Goal: Information Seeking & Learning: Check status

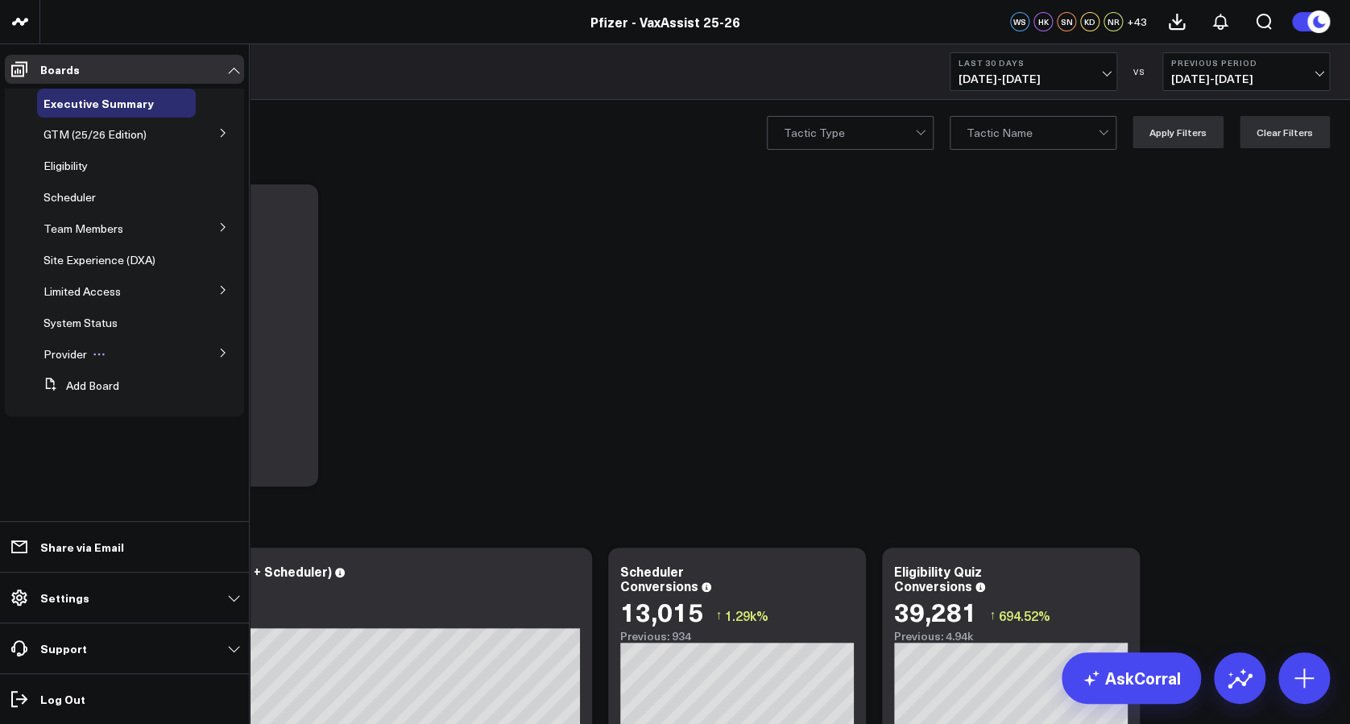
click at [68, 355] on span "Provider" at bounding box center [64, 353] width 43 height 15
click at [221, 346] on button at bounding box center [223, 352] width 42 height 24
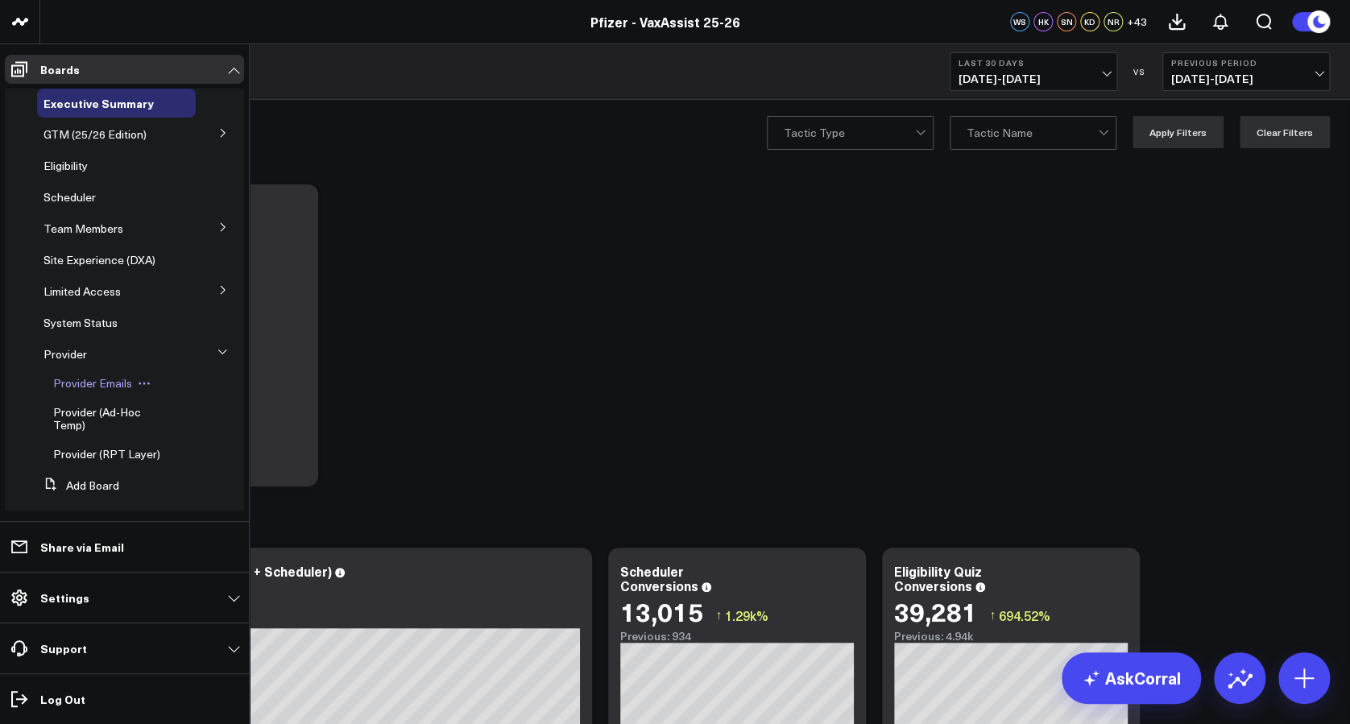
click at [123, 386] on span "Provider Emails" at bounding box center [92, 382] width 79 height 15
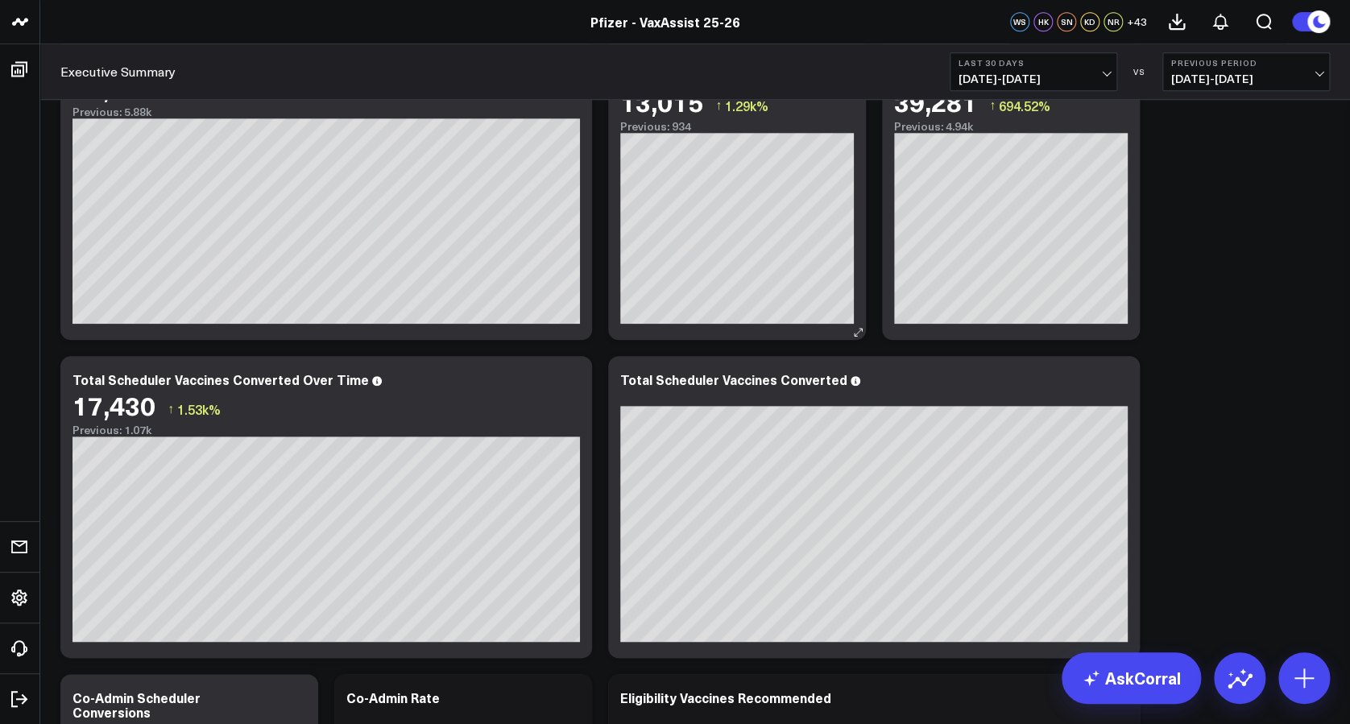
scroll to position [536, 0]
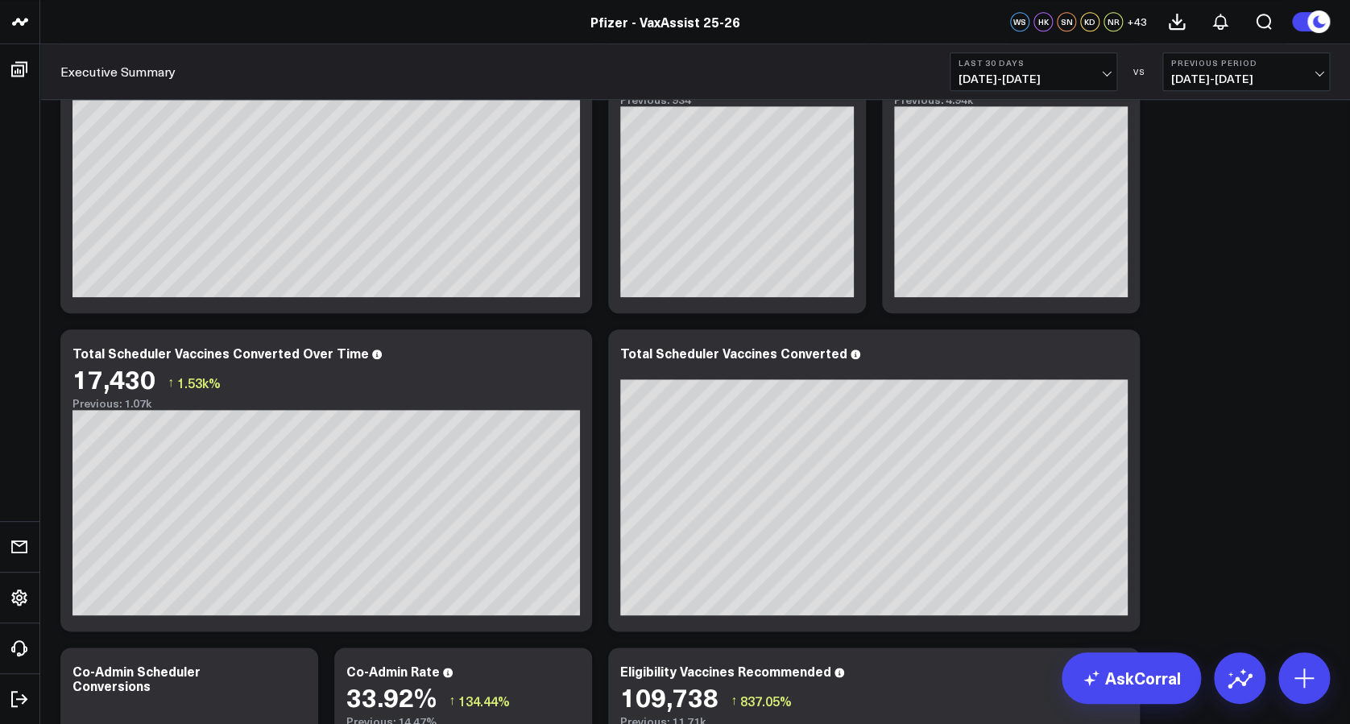
click at [1011, 74] on span "[DATE] - [DATE]" at bounding box center [1246, 78] width 150 height 13
click at [1011, 161] on link "YoY" at bounding box center [1246, 169] width 166 height 31
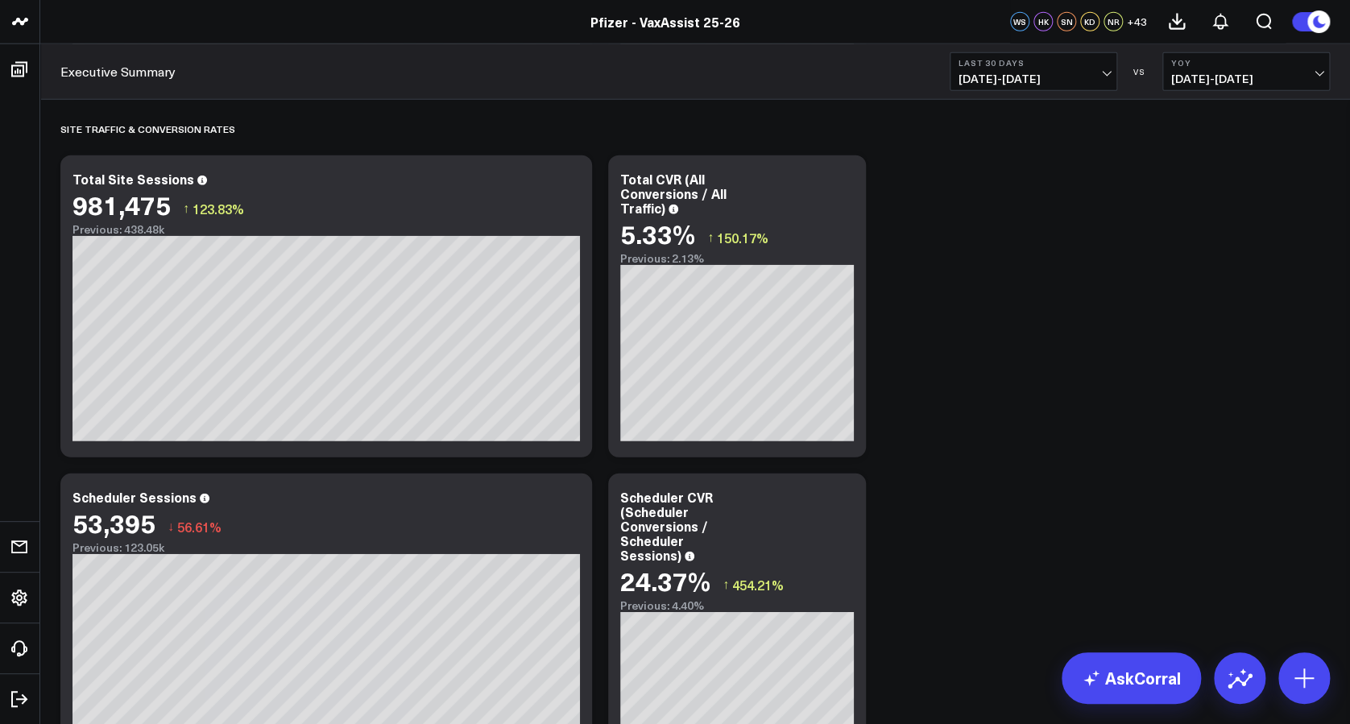
scroll to position [2040, 0]
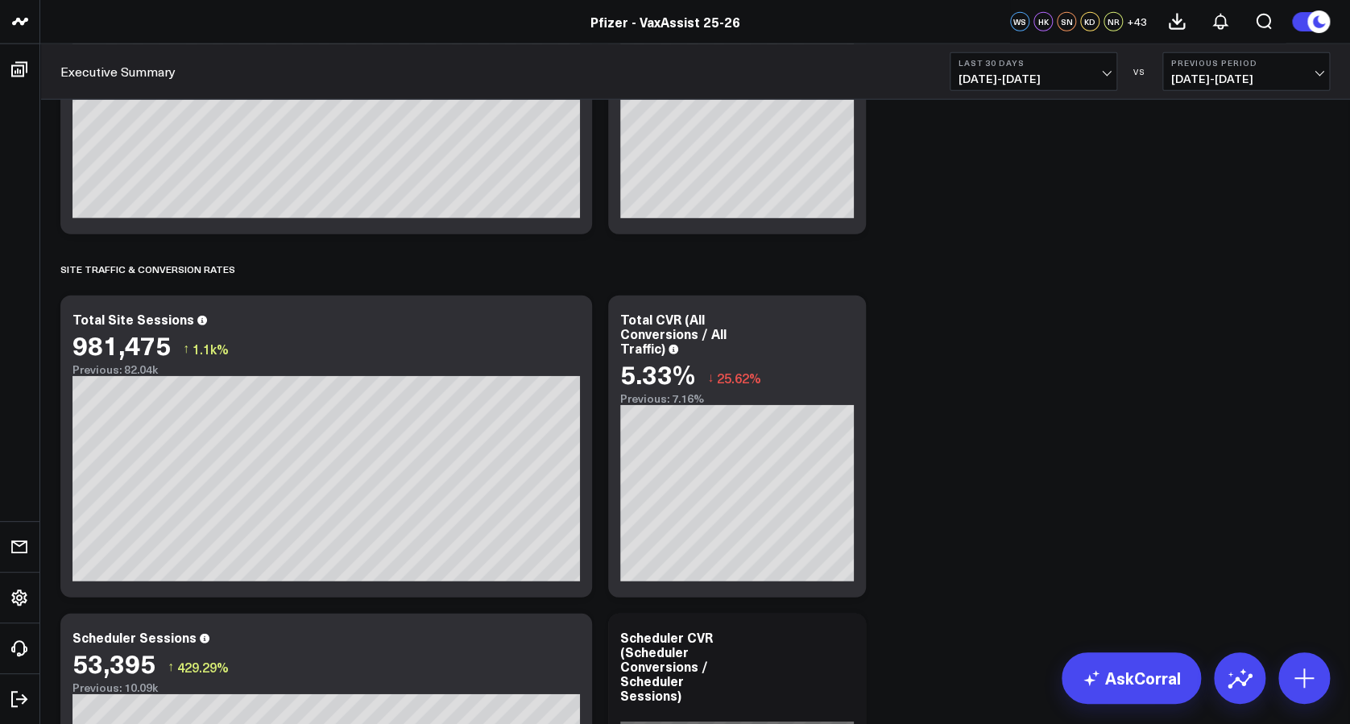
scroll to position [2147, 0]
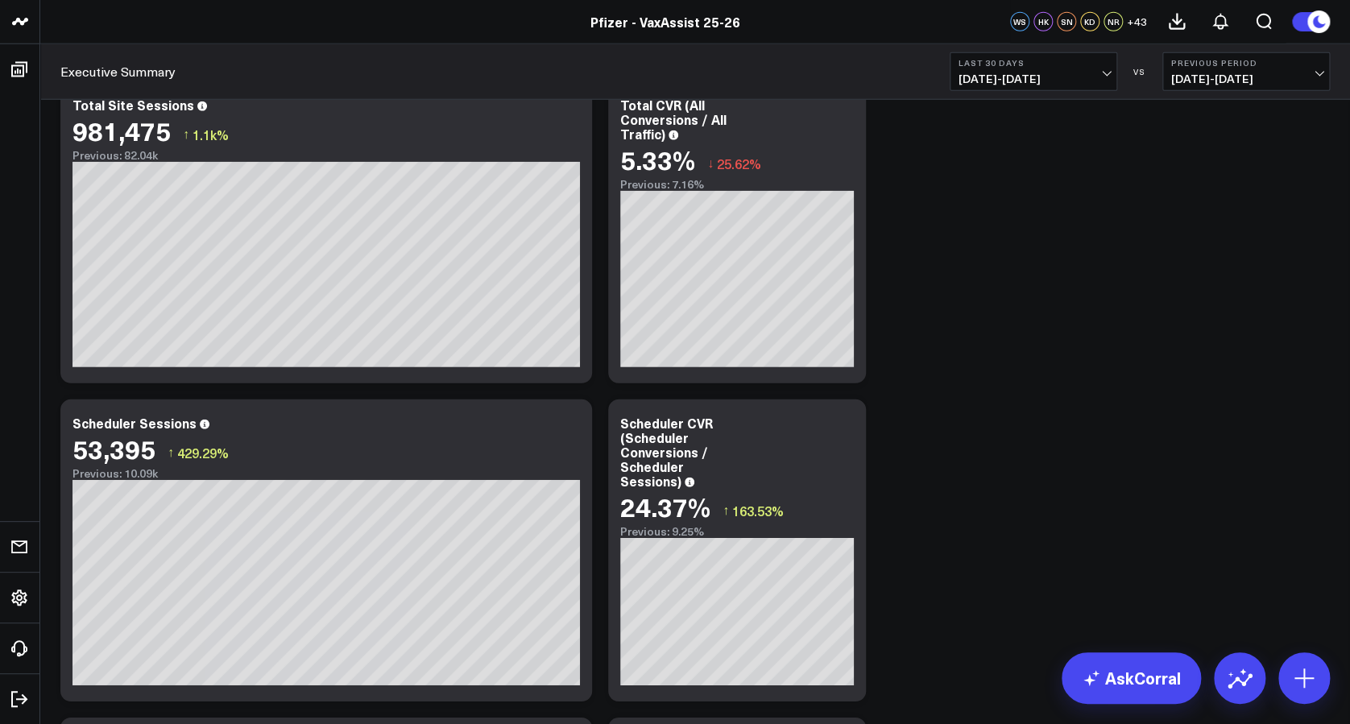
click at [1205, 62] on b "Previous Period" at bounding box center [1246, 63] width 150 height 10
click at [1217, 161] on link "YoY" at bounding box center [1246, 169] width 166 height 31
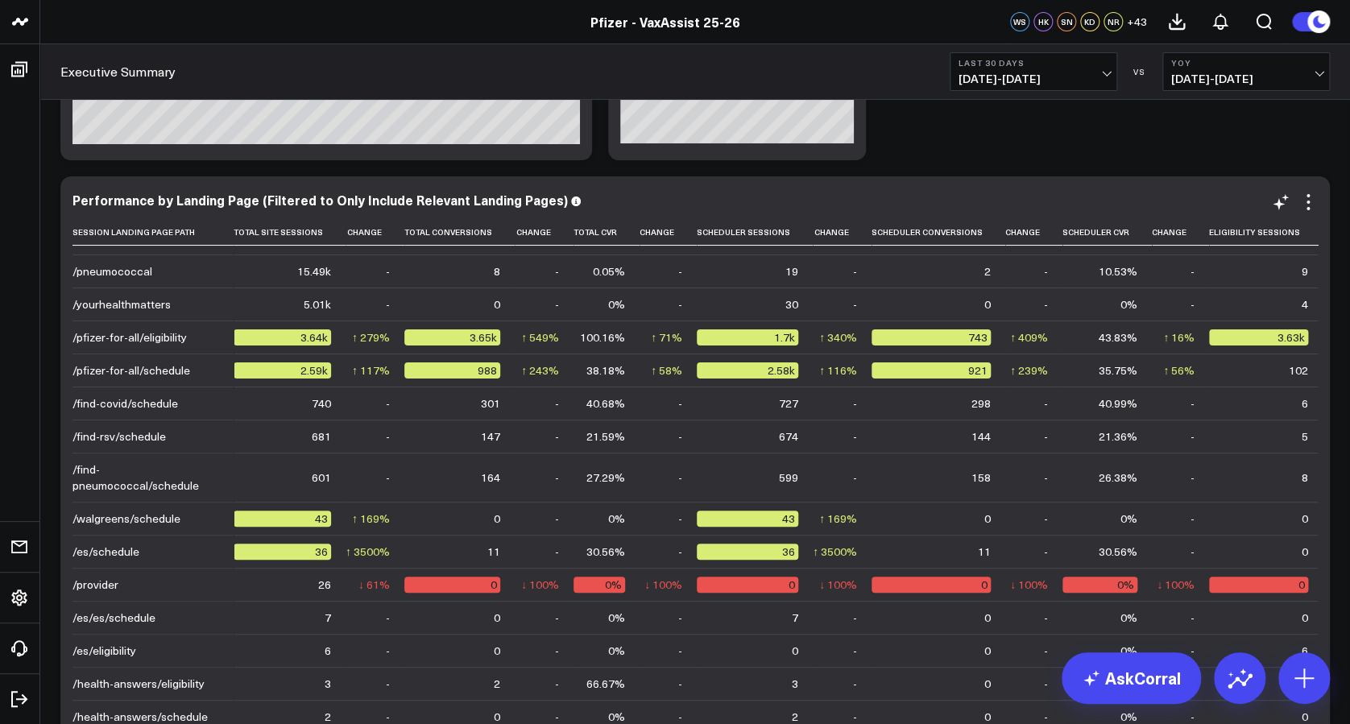
scroll to position [181, 0]
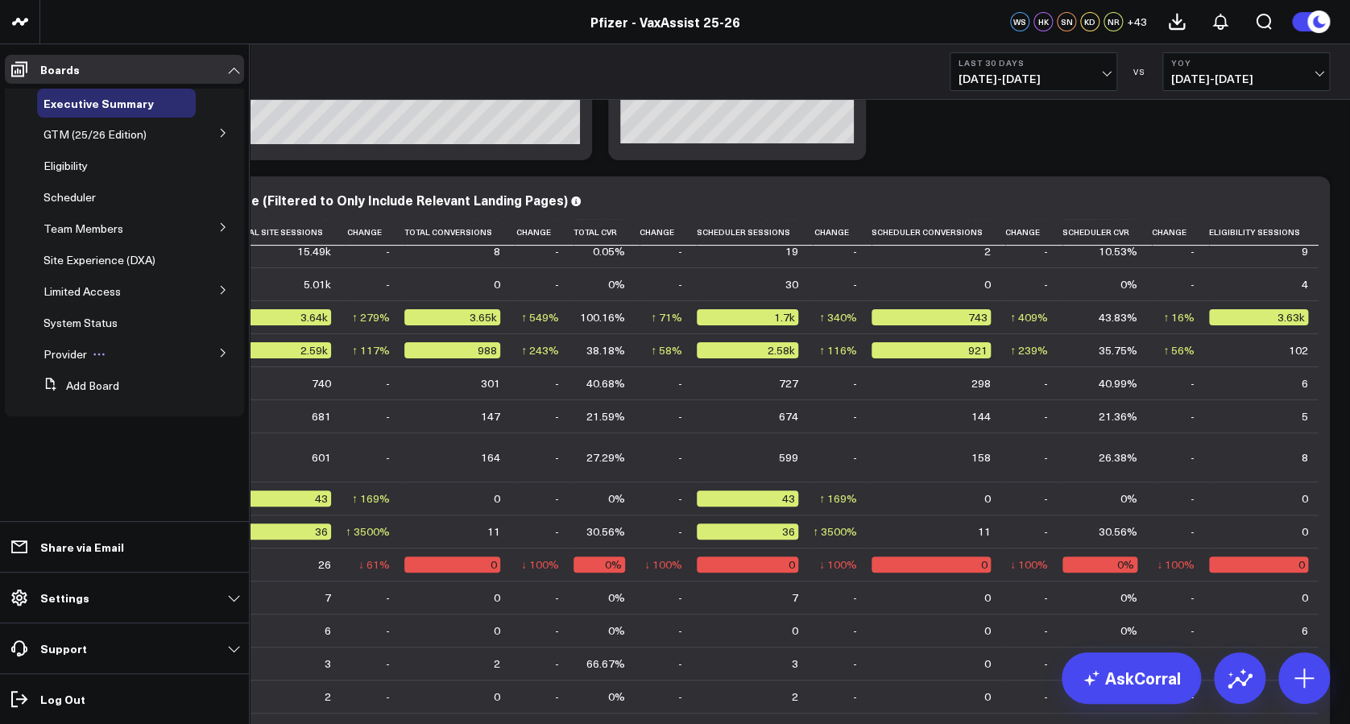
click at [68, 360] on span "Provider" at bounding box center [64, 353] width 43 height 15
click at [71, 350] on span "Provider" at bounding box center [64, 353] width 43 height 15
click at [217, 352] on button at bounding box center [223, 352] width 42 height 24
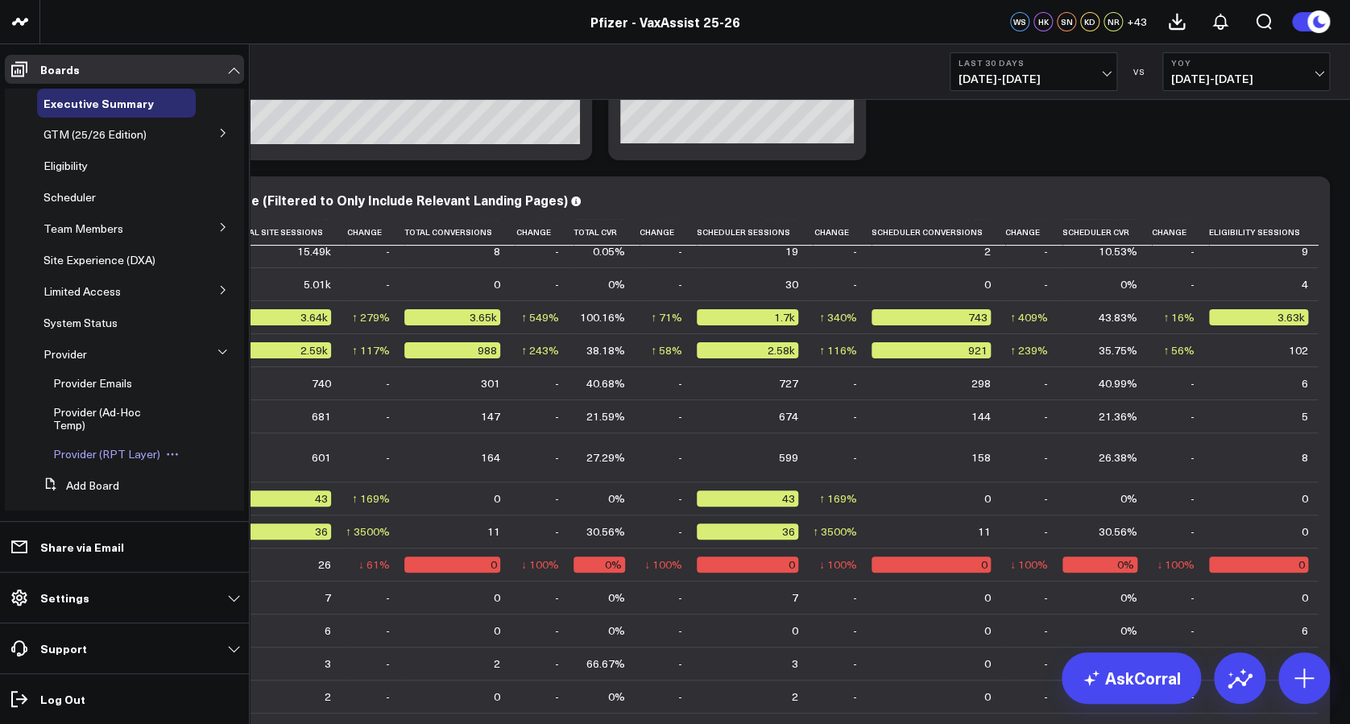
click at [114, 451] on span "Provider (RPT Layer)" at bounding box center [106, 453] width 107 height 15
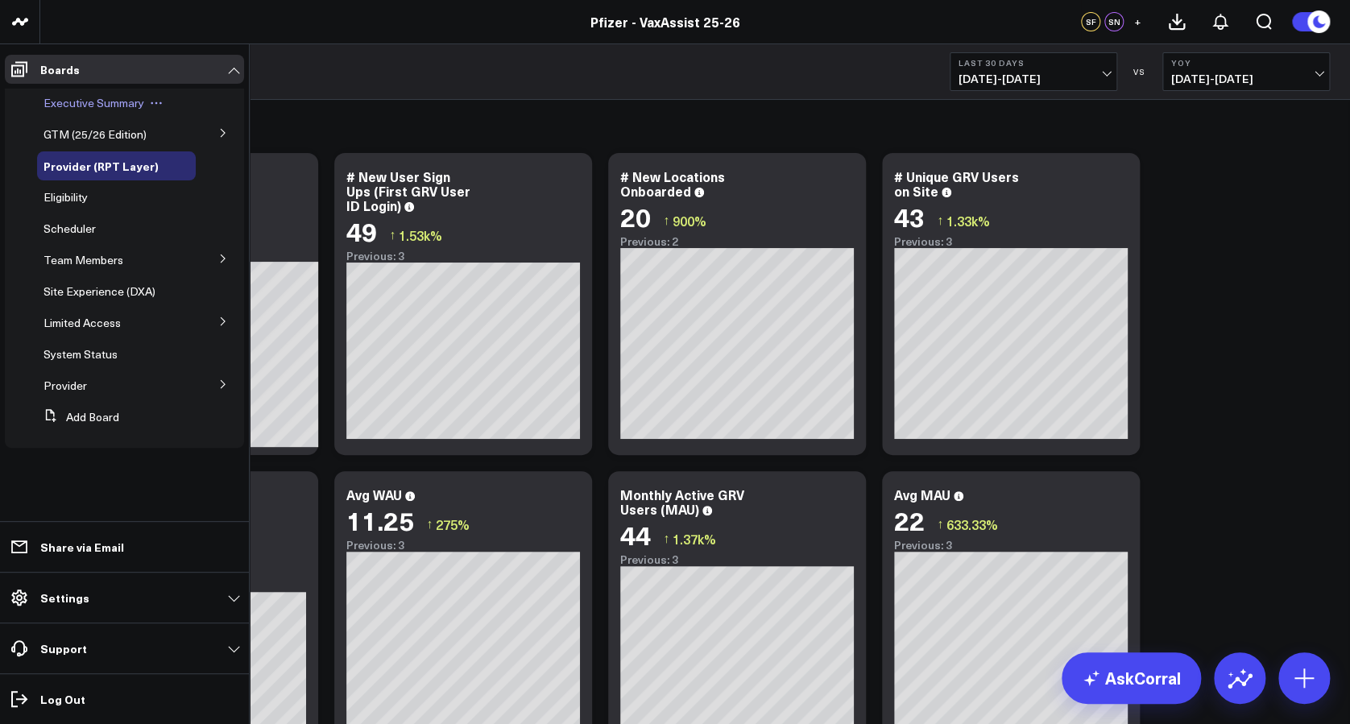
click at [87, 107] on span "Executive Summary" at bounding box center [93, 102] width 101 height 15
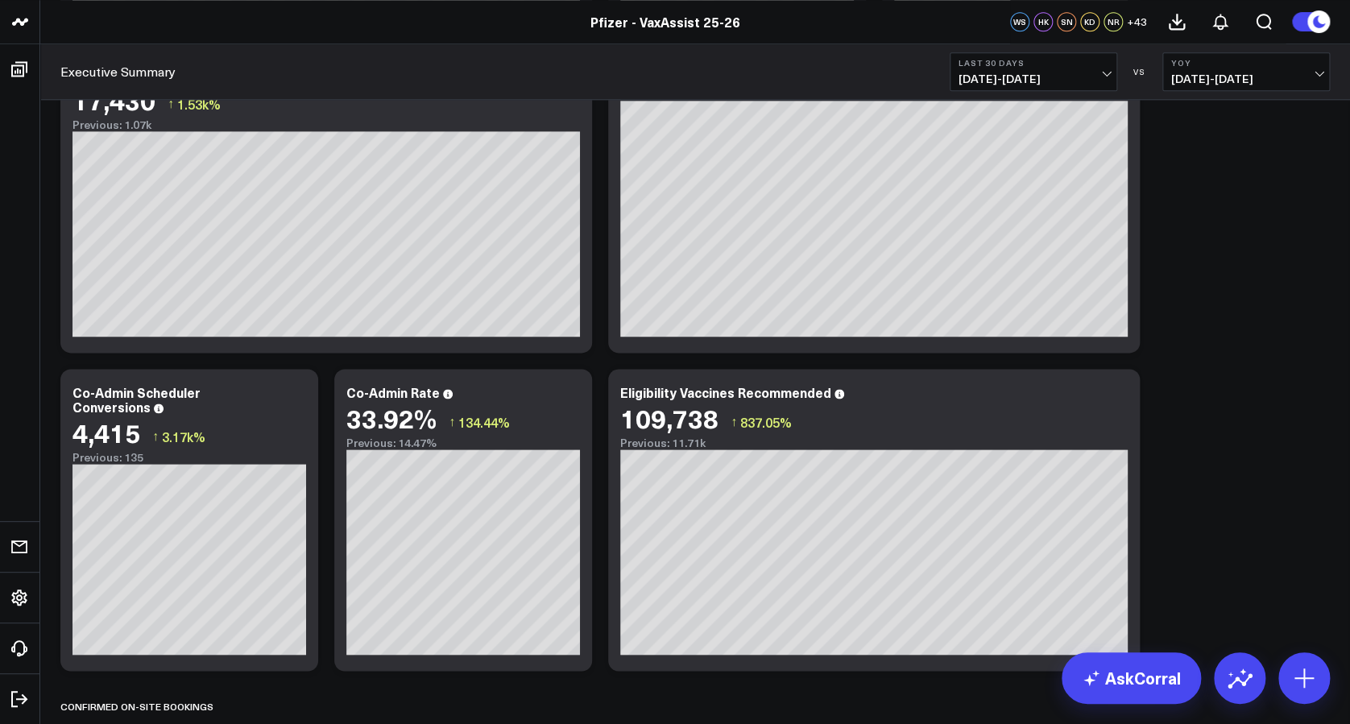
scroll to position [1352, 0]
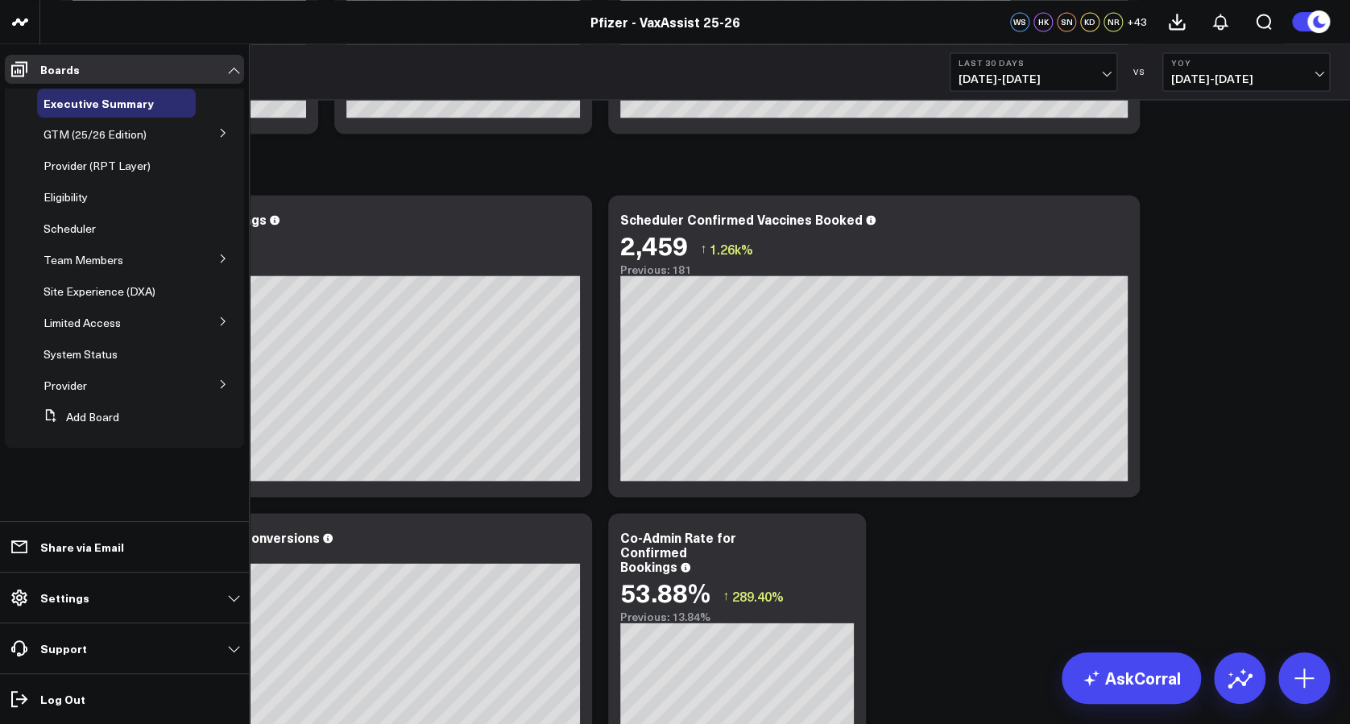
drag, startPoint x: 66, startPoint y: 229, endPoint x: 289, endPoint y: 275, distance: 227.7
click at [66, 229] on span "Scheduler" at bounding box center [69, 228] width 52 height 15
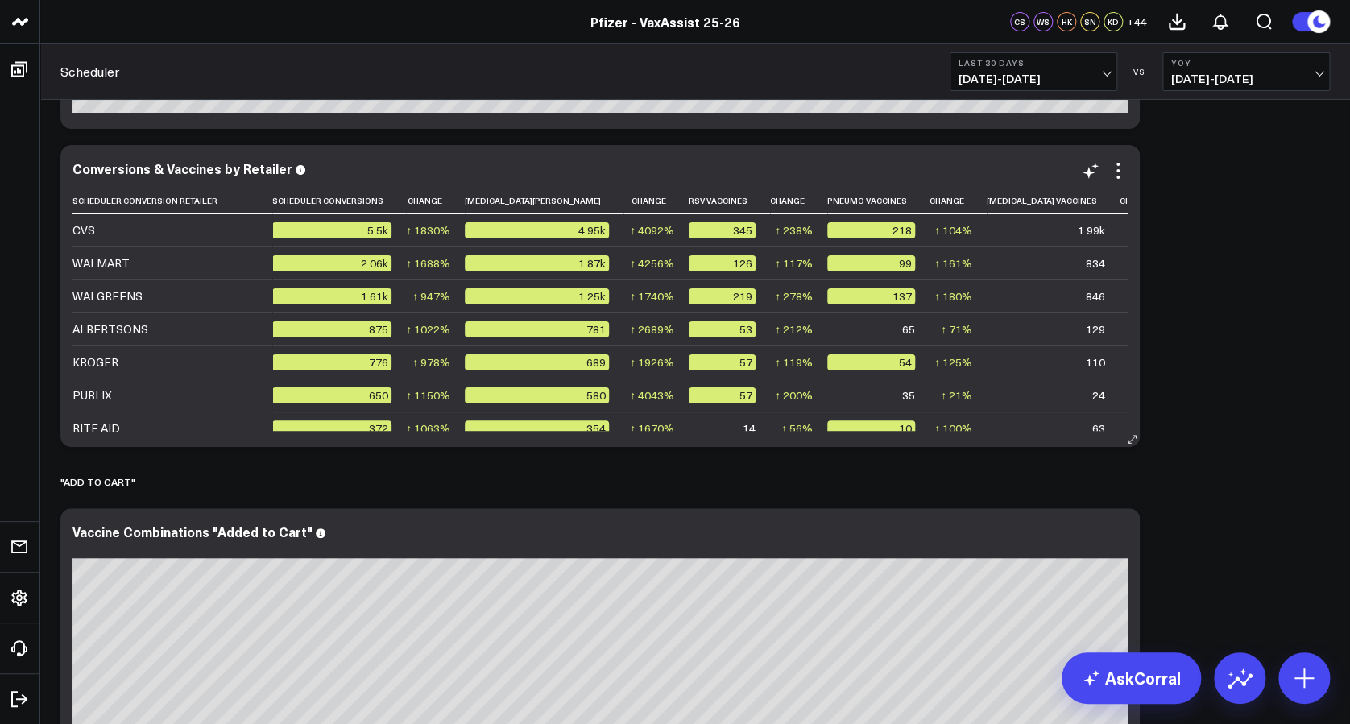
scroll to position [2899, 0]
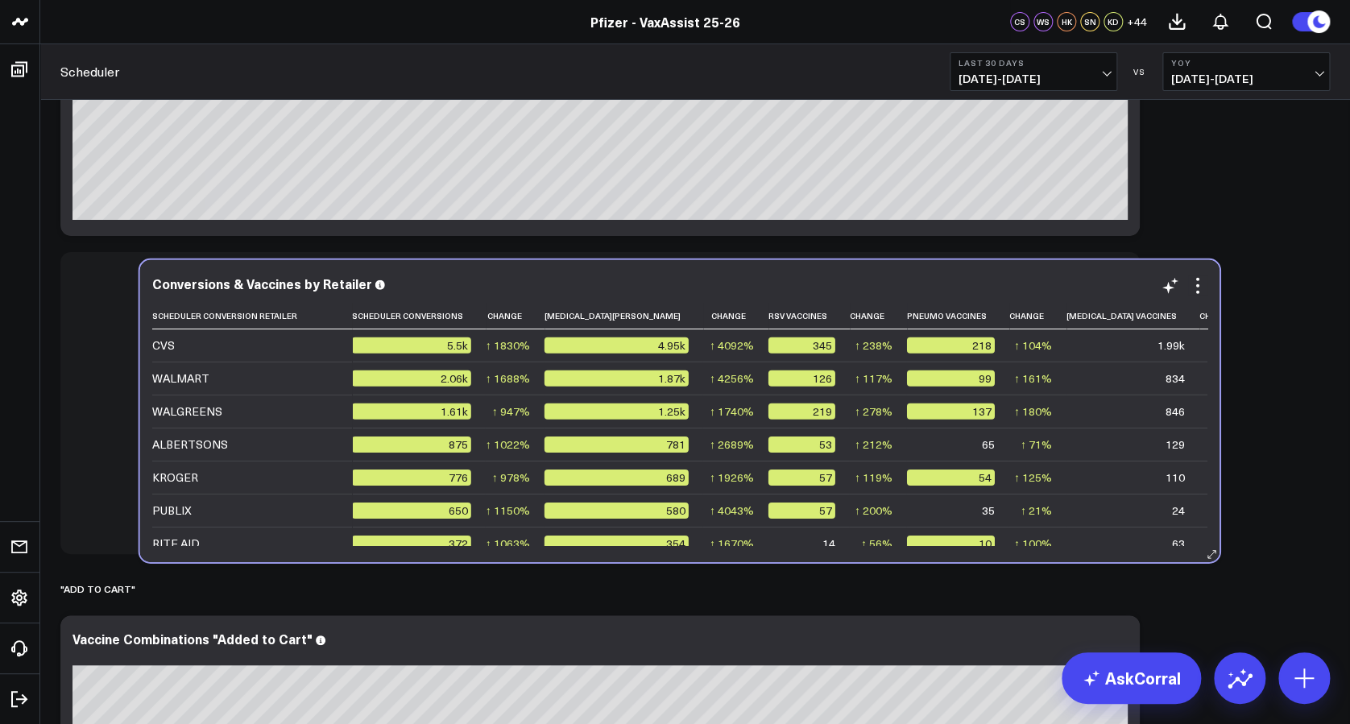
drag, startPoint x: 871, startPoint y: 539, endPoint x: 807, endPoint y: 533, distance: 64.7
click at [807, 533] on div "Conversions & Vaccines by Retailer Scheduler Conversion Retailer Scheduler Conv…" at bounding box center [679, 411] width 1079 height 302
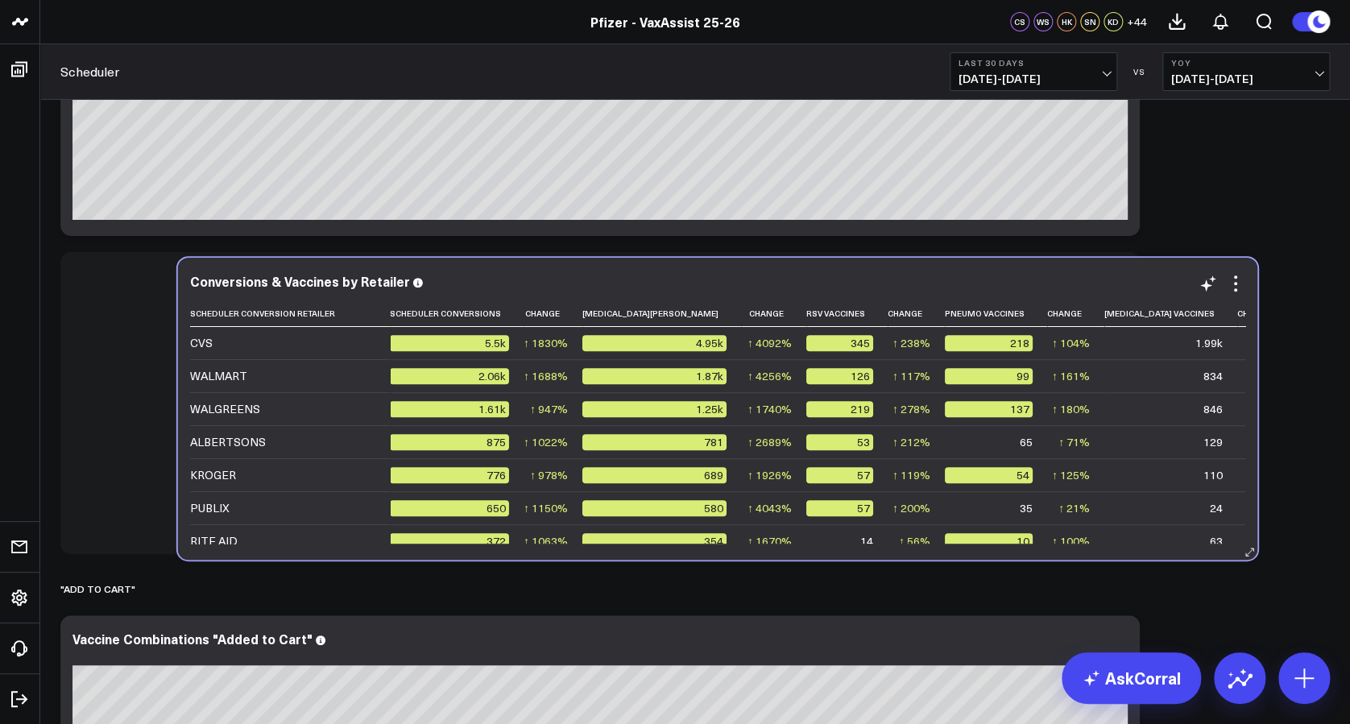
drag, startPoint x: 881, startPoint y: 540, endPoint x: 999, endPoint y: 545, distance: 117.7
click at [999, 545] on div "Conversions & Vaccines by Retailer Scheduler Conversion Retailer Scheduler Conv…" at bounding box center [717, 409] width 1079 height 302
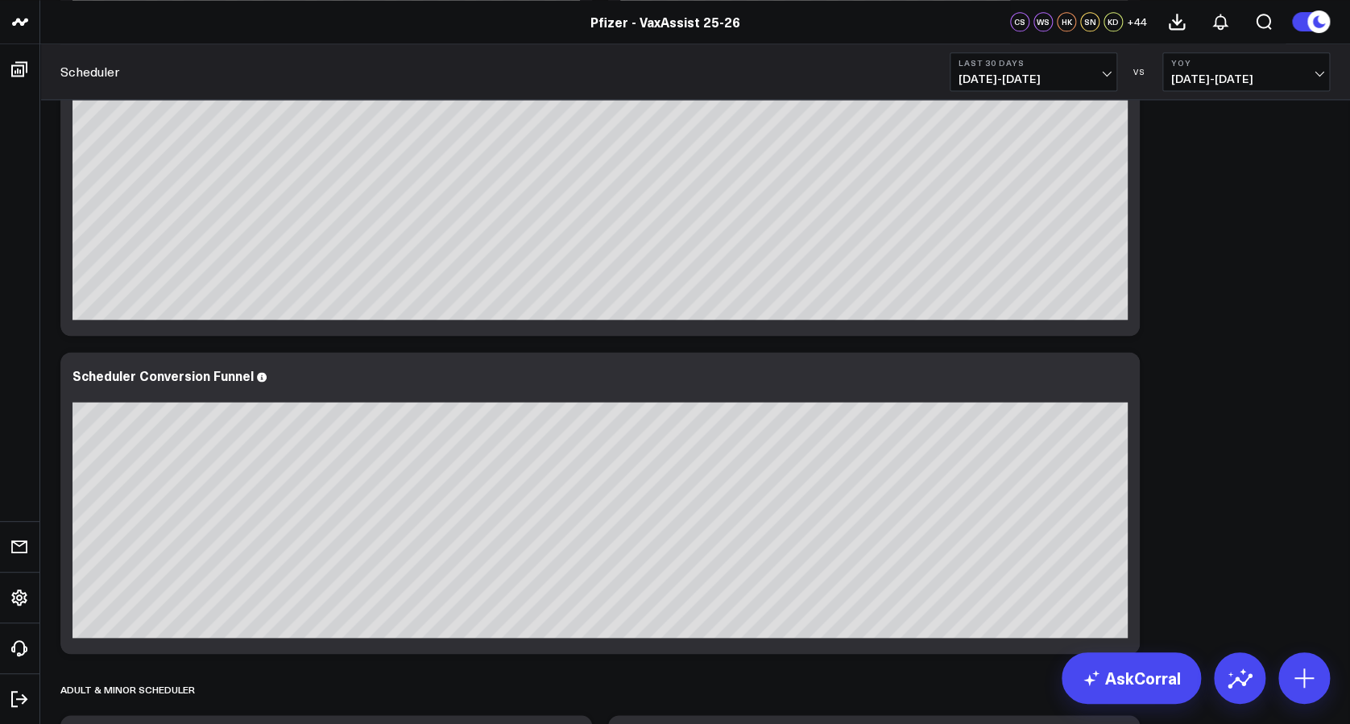
scroll to position [1395, 0]
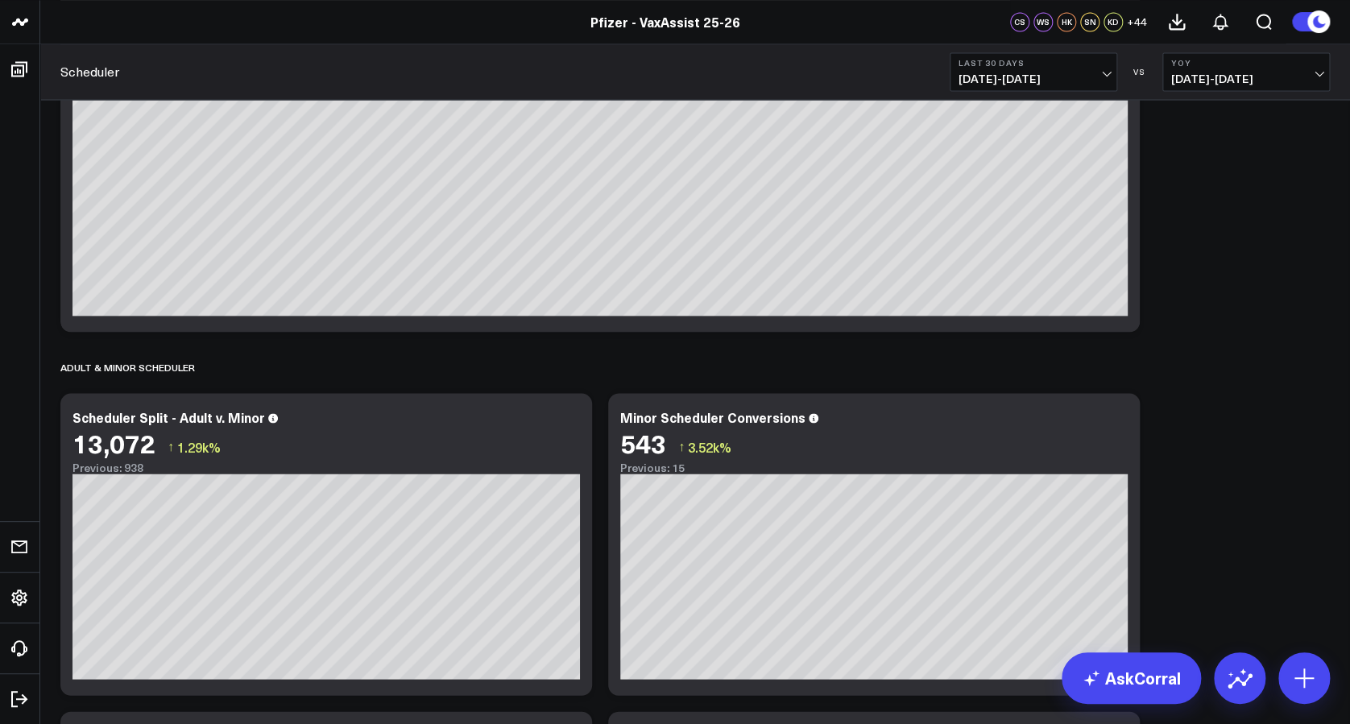
click at [1230, 76] on span "[DATE] - [DATE]" at bounding box center [1246, 78] width 150 height 13
click at [1222, 114] on link "Previous Period" at bounding box center [1246, 106] width 166 height 31
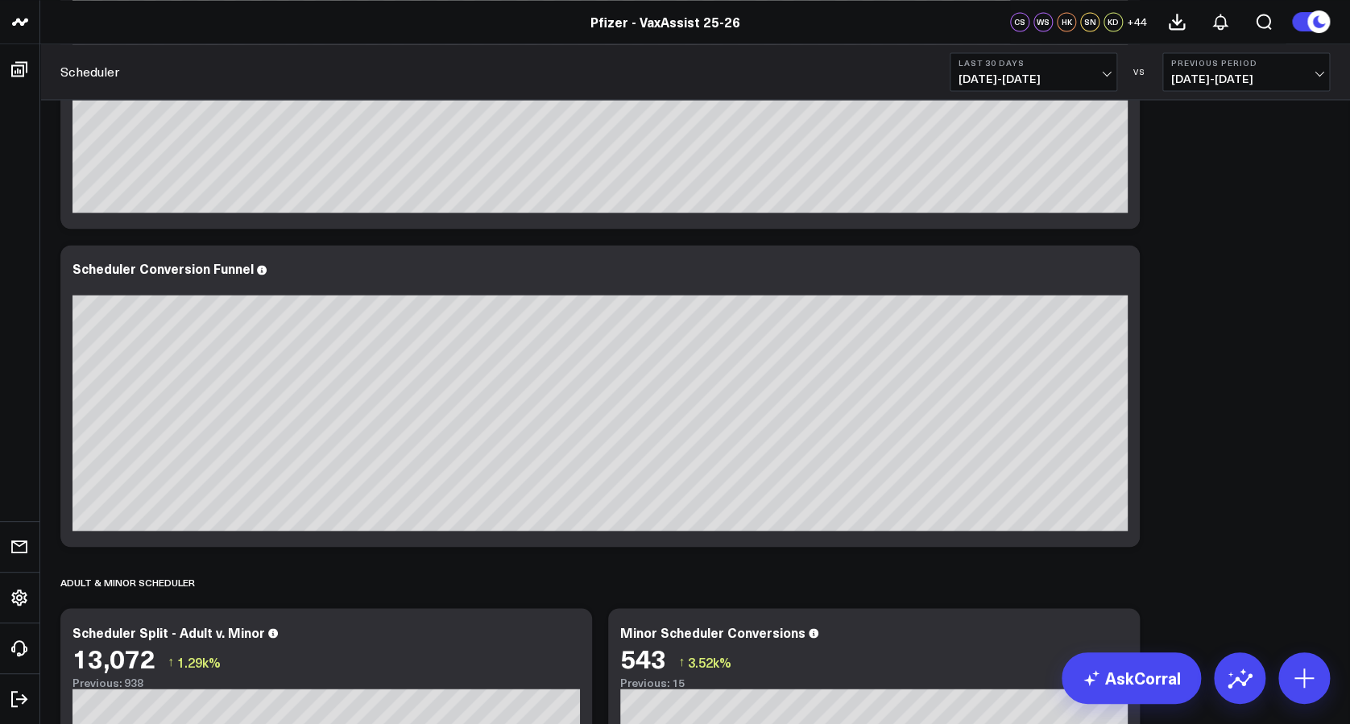
click at [1038, 67] on b "Last 30 Days" at bounding box center [1033, 63] width 150 height 10
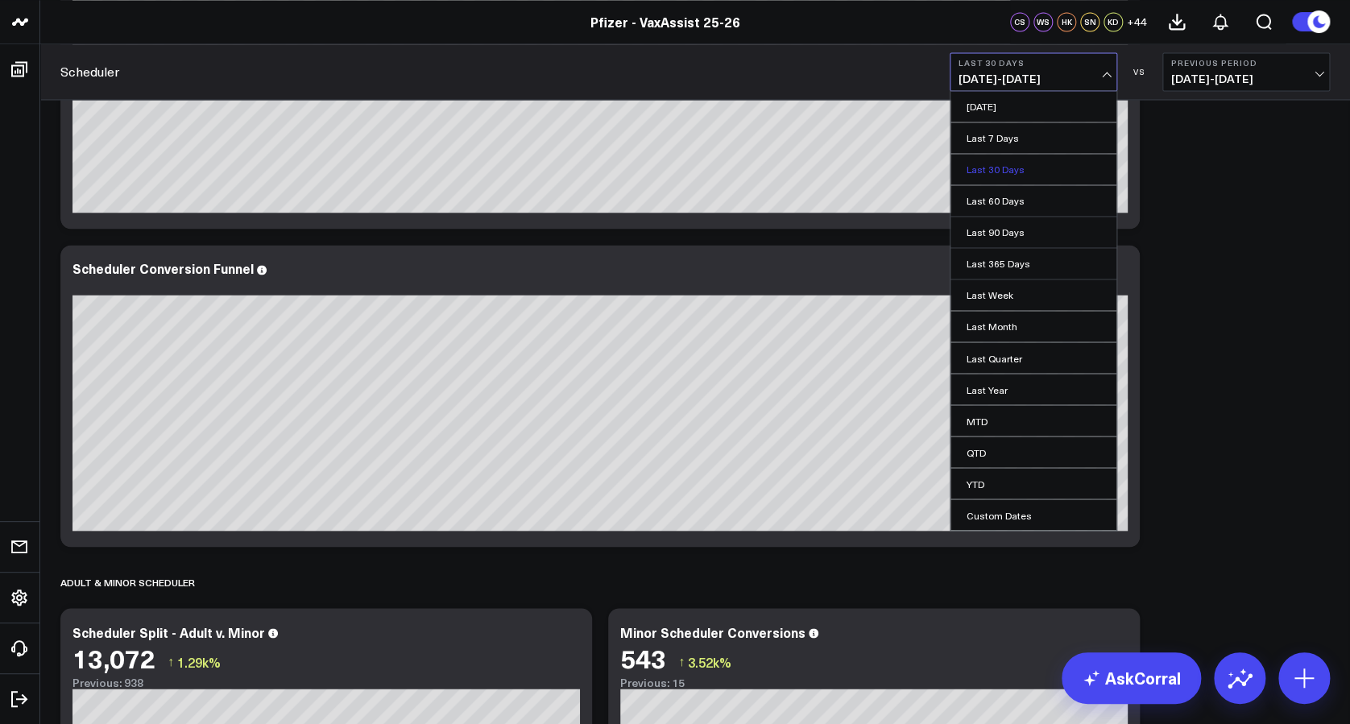
click at [1011, 178] on link "Last 30 Days" at bounding box center [1033, 169] width 166 height 31
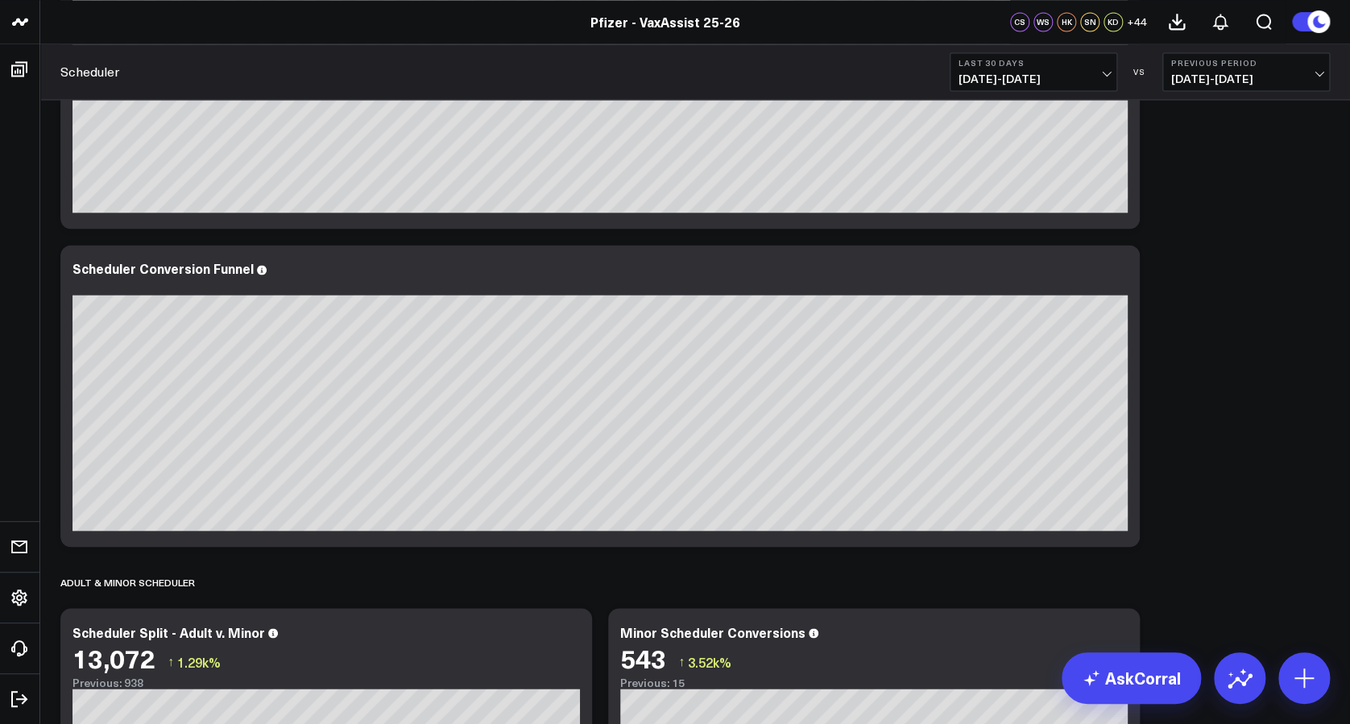
click at [1284, 77] on span "[DATE] - [DATE]" at bounding box center [1246, 78] width 150 height 13
click at [1259, 112] on link "Previous Period" at bounding box center [1246, 106] width 166 height 31
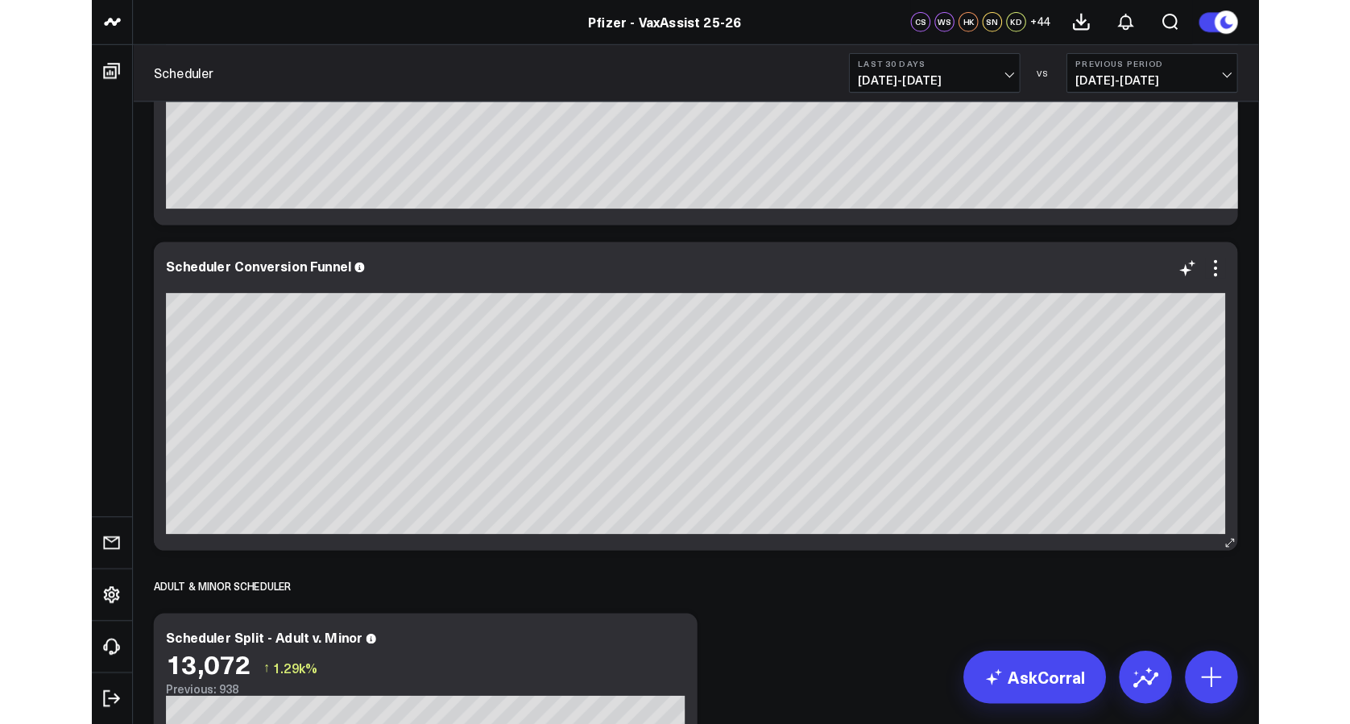
scroll to position [1933, 0]
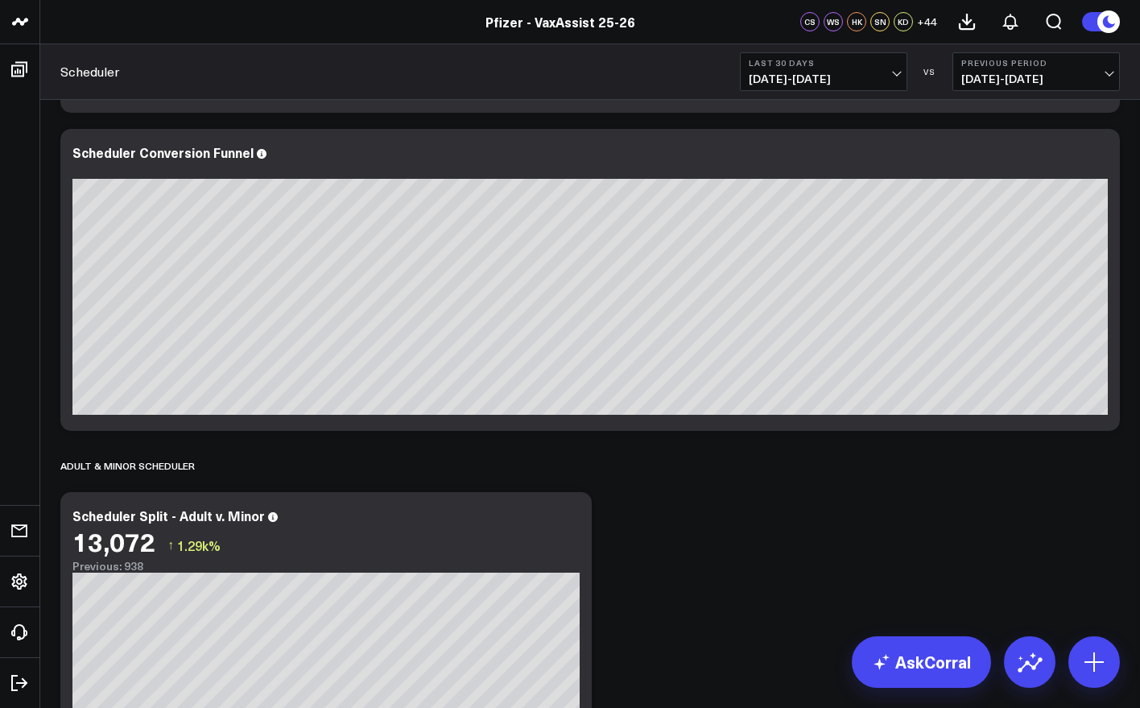
drag, startPoint x: 628, startPoint y: 452, endPoint x: 698, endPoint y: 521, distance: 98.5
click at [1020, 61] on b "Previous Period" at bounding box center [1036, 63] width 150 height 10
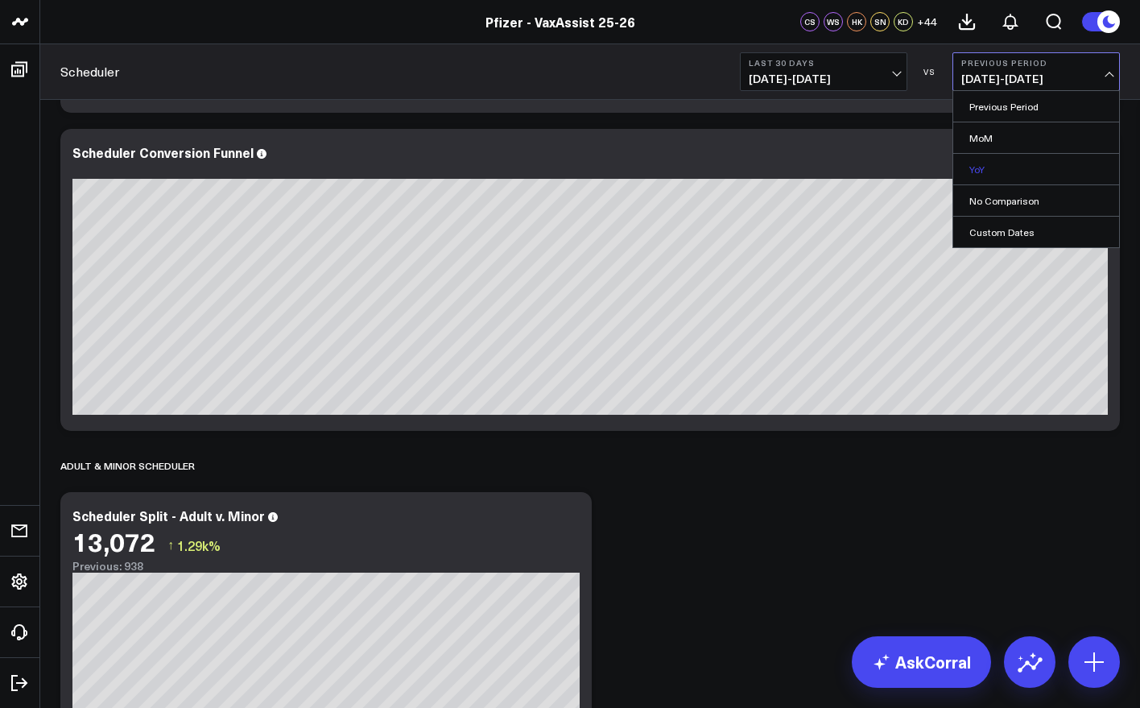
click at [1004, 159] on link "YoY" at bounding box center [1036, 169] width 166 height 31
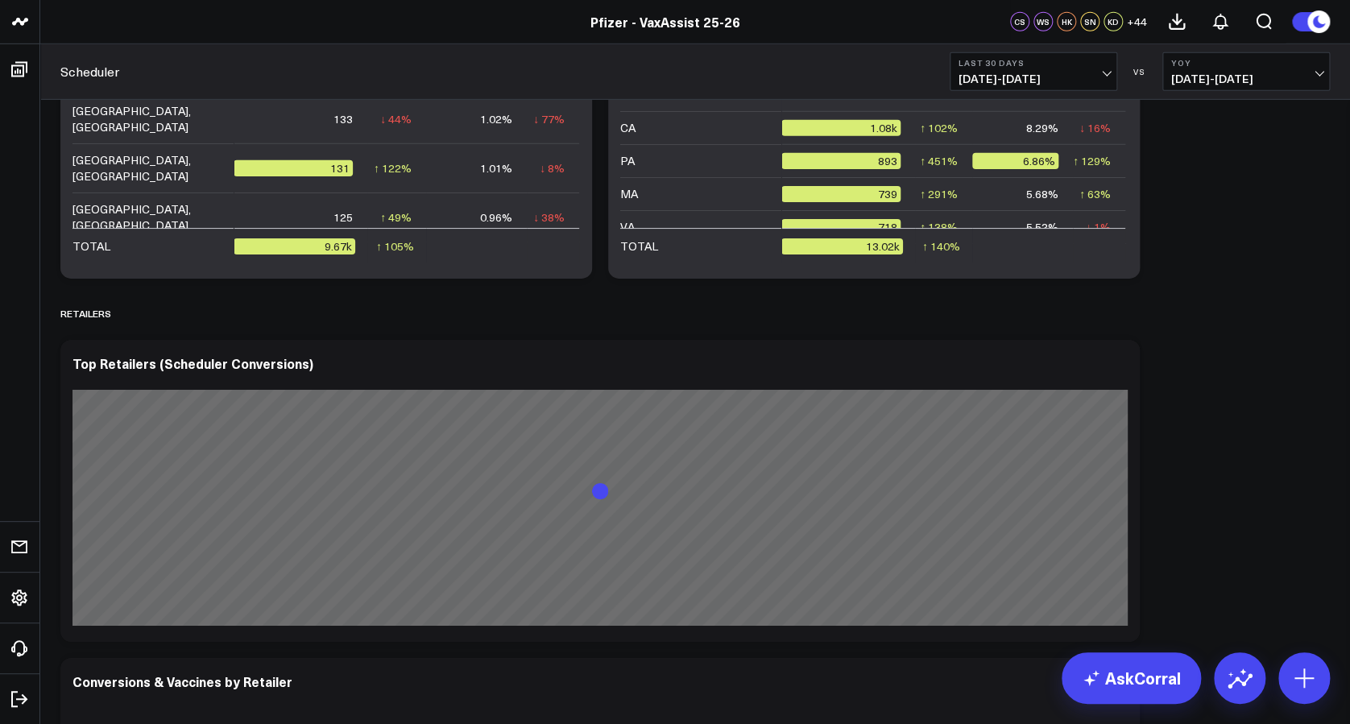
scroll to position [2815, 0]
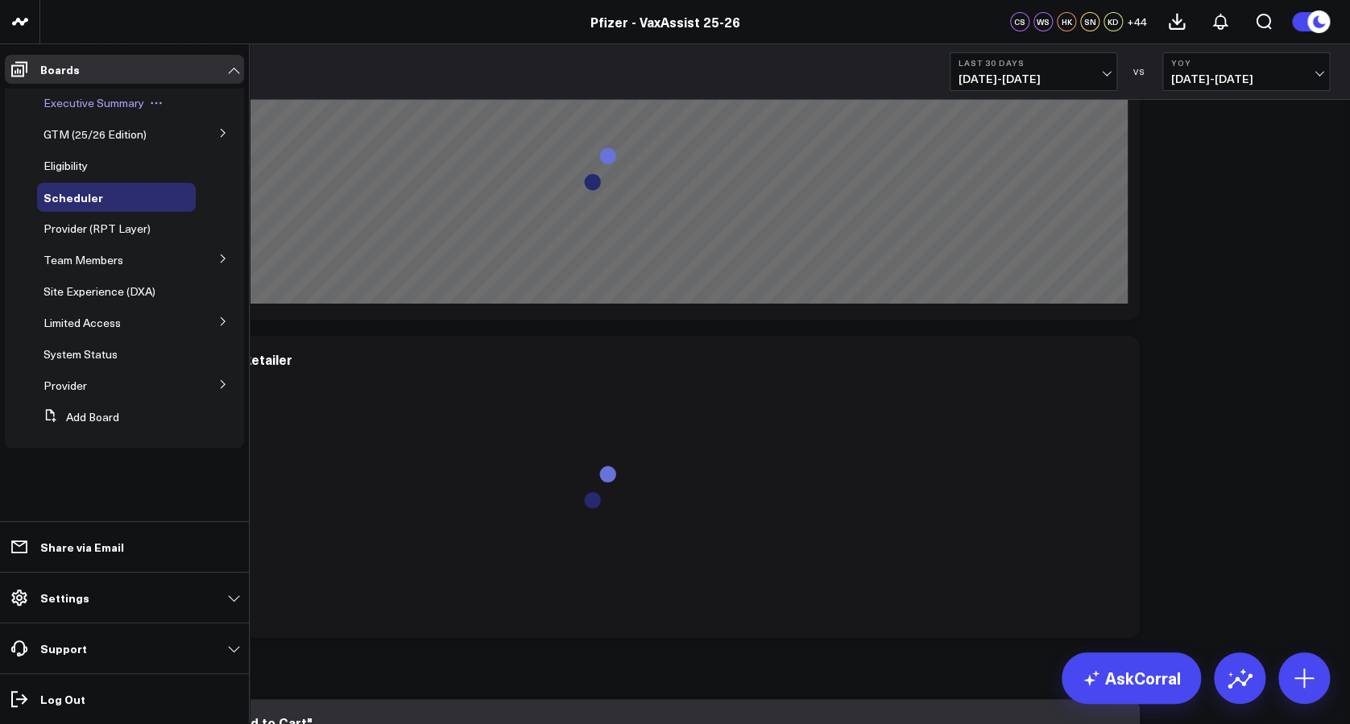
click at [80, 105] on span "Executive Summary" at bounding box center [93, 102] width 101 height 15
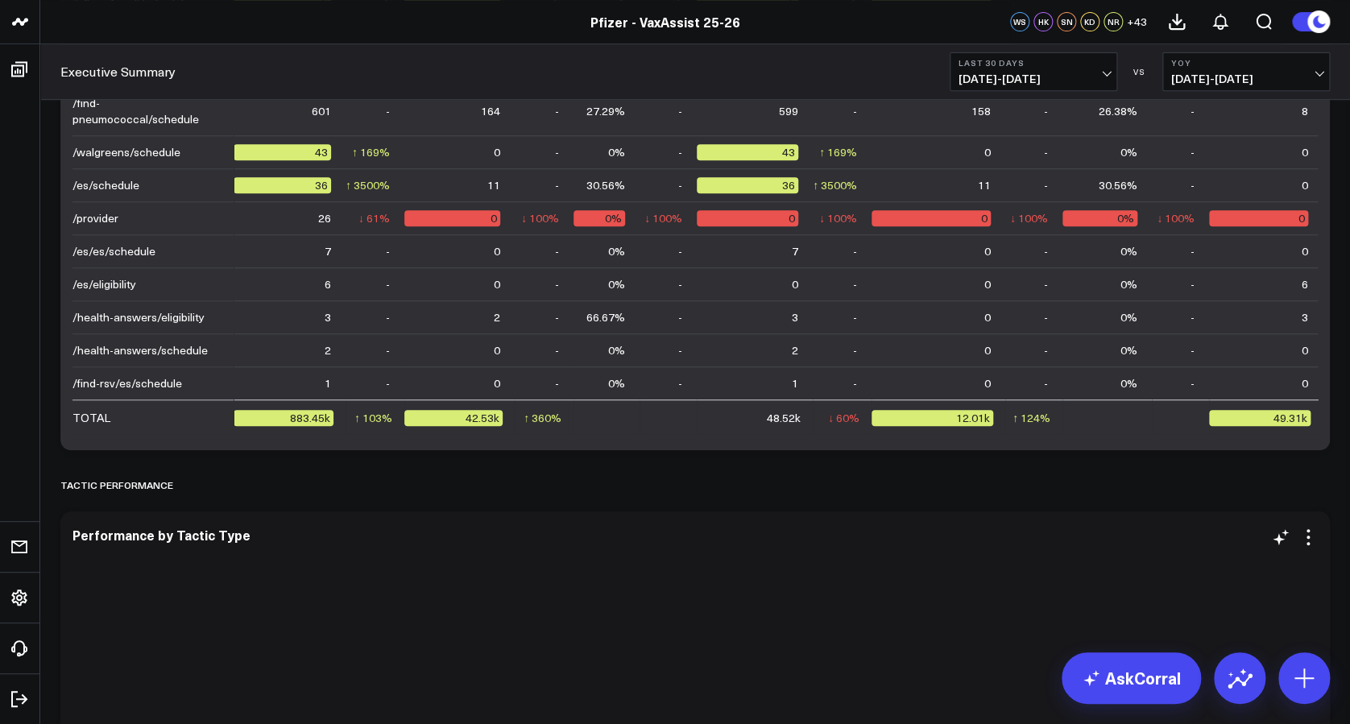
scroll to position [3604, 0]
